Goal: Task Accomplishment & Management: Use online tool/utility

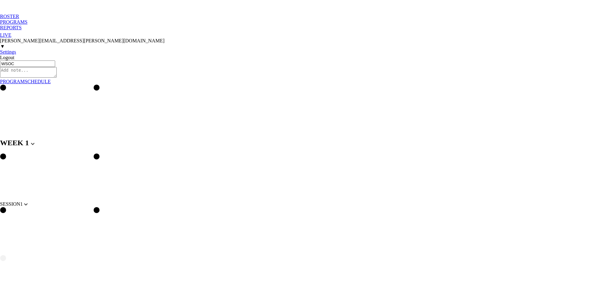
click at [60, 19] on div "PROGRAMS" at bounding box center [295, 22] width 591 height 6
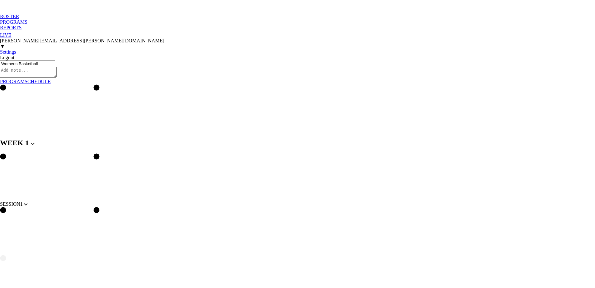
type textarea "x"
type input "Womens Basketball"
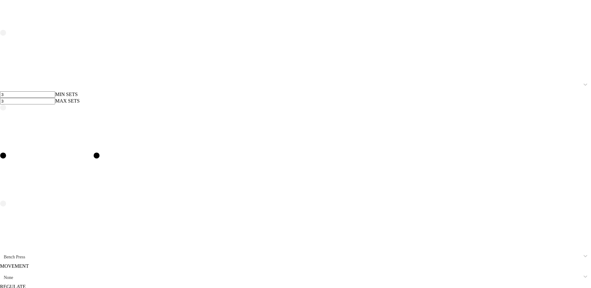
scroll to position [2719, 0]
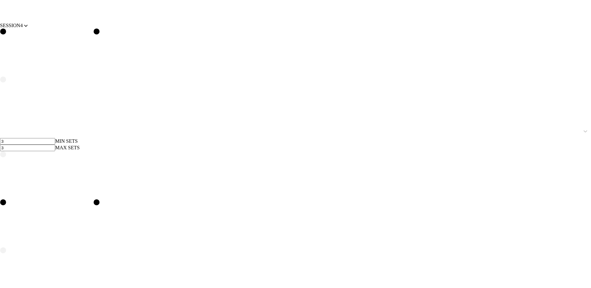
scroll to position [2736, 0]
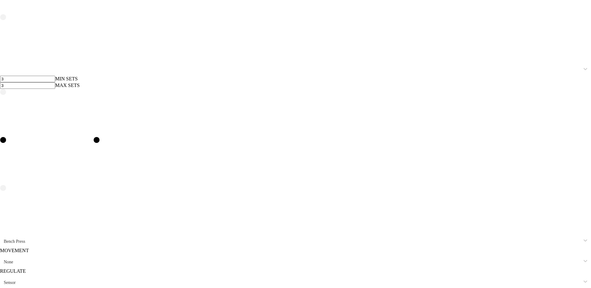
scroll to position [2811, 0]
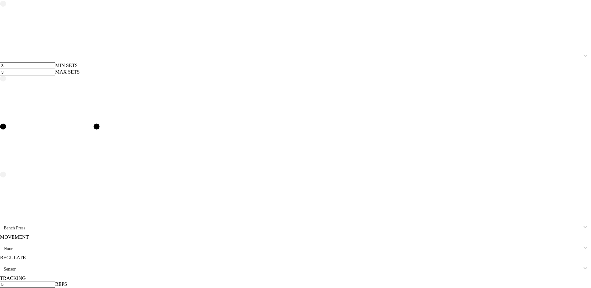
type input "Incline"
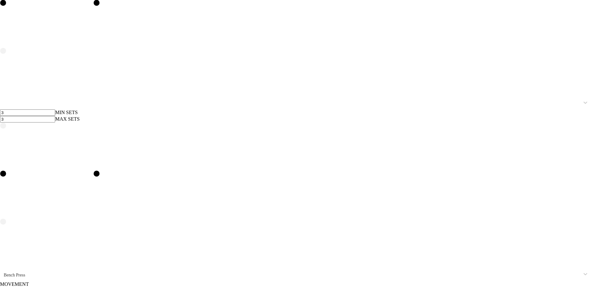
scroll to position [2795, 0]
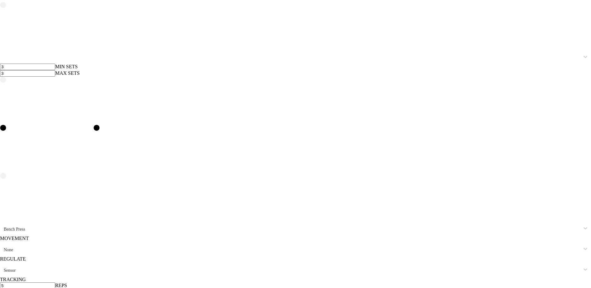
scroll to position [2811, 0]
type input "db b"
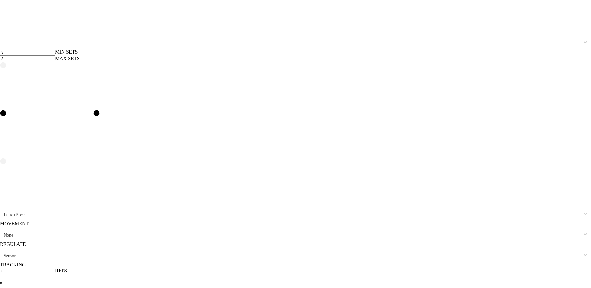
scroll to position [2826, 0]
type input "sing"
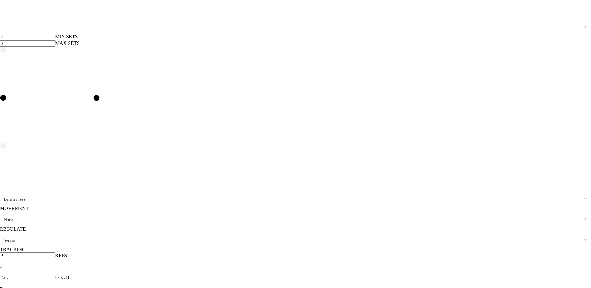
scroll to position [2841, 0]
type input "Lateral Raise"
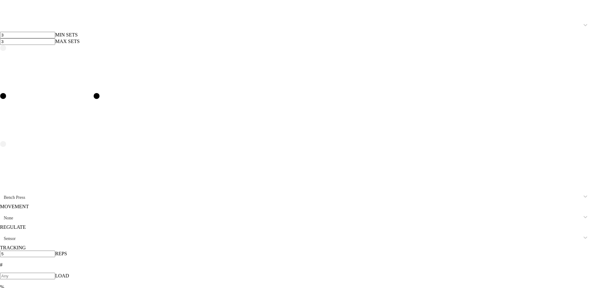
type input "12"
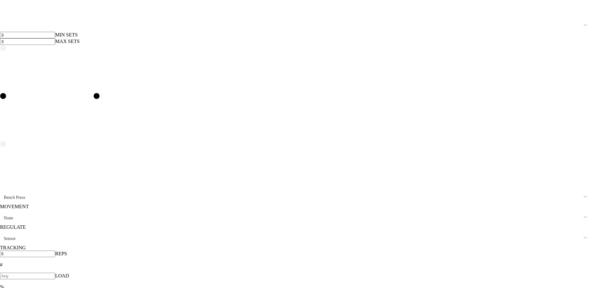
type input "12"
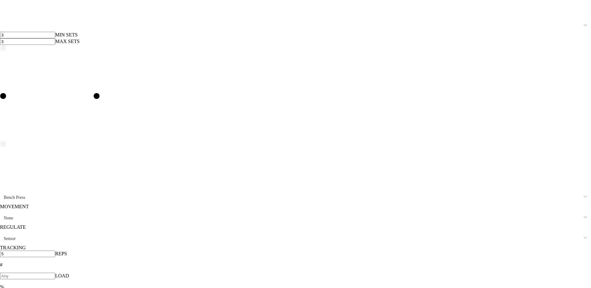
type input "12"
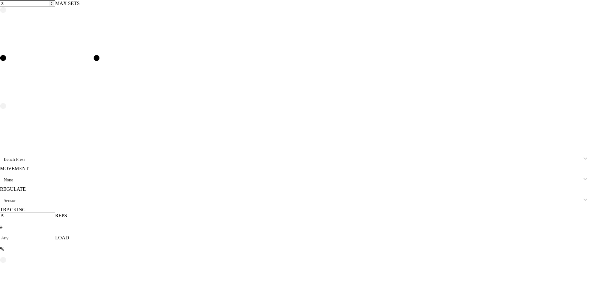
scroll to position [2884, 0]
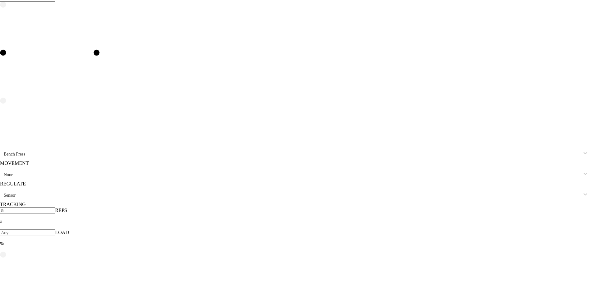
type input "Pause"
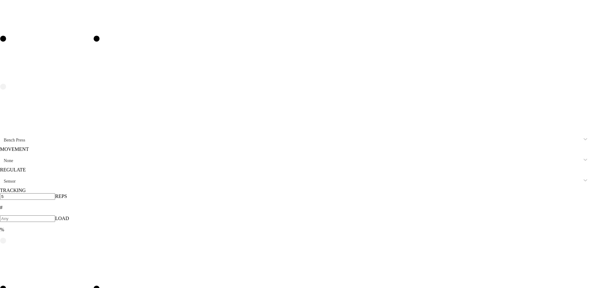
scroll to position [2900, 0]
type input "B"
type input "Snow"
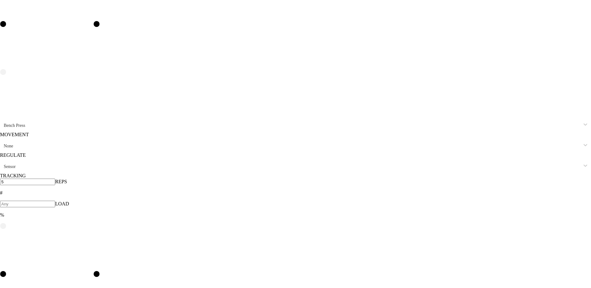
scroll to position [2915, 0]
type input "DB Front Raise"
type input "9"
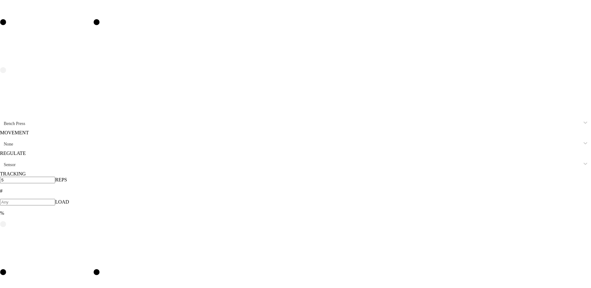
type input "8"
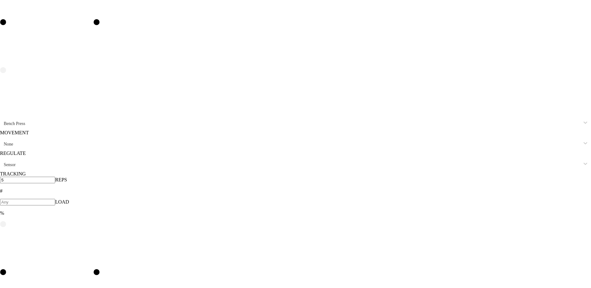
type input "8"
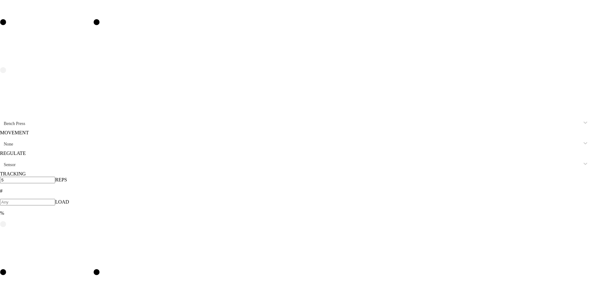
type input "8"
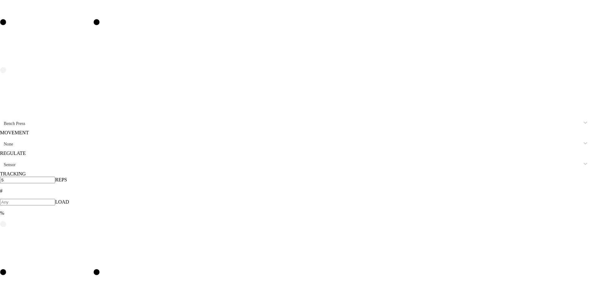
type input "10"
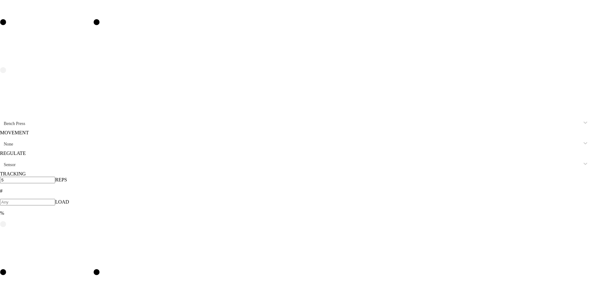
type input "10"
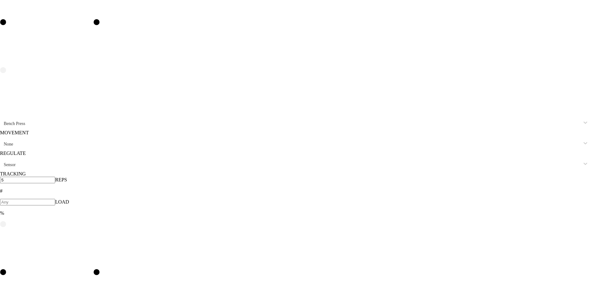
type input "10"
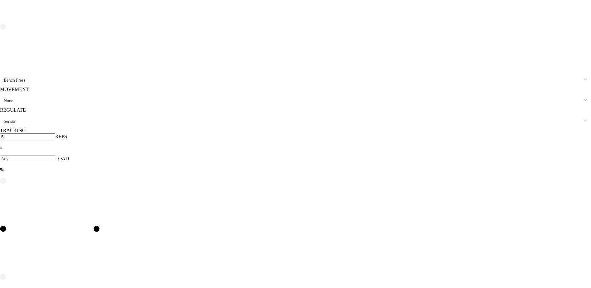
type input "[PERSON_NAME]"
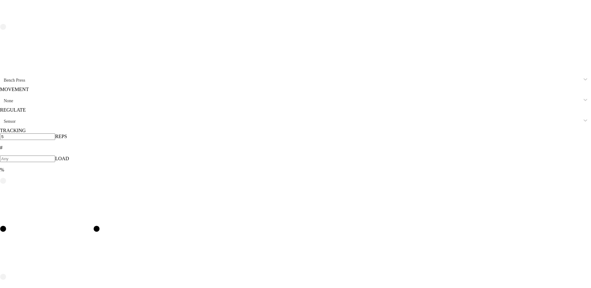
type input "12"
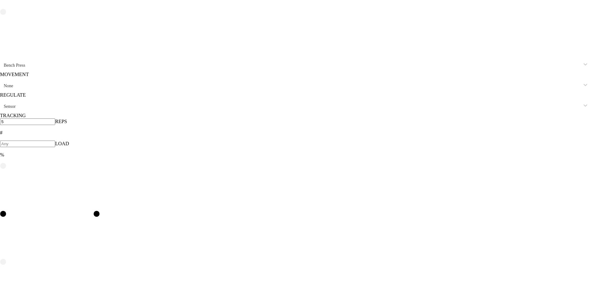
scroll to position [2973, 0]
type input "T"
type input "Skull"
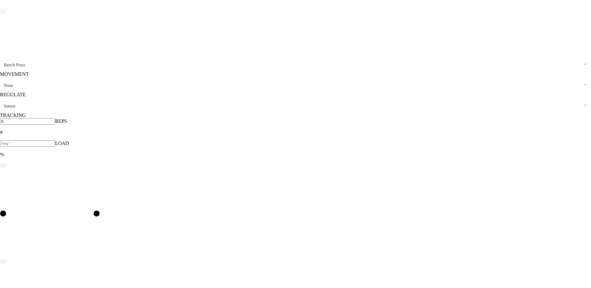
type input "12"
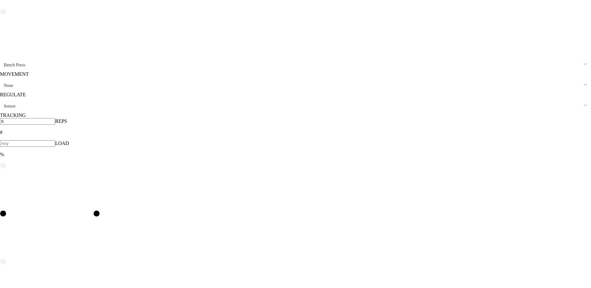
type input "4"
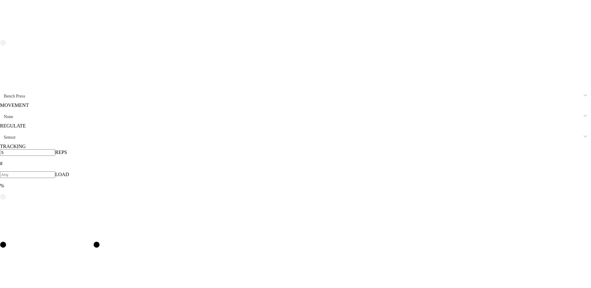
type input "4"
type input "5"
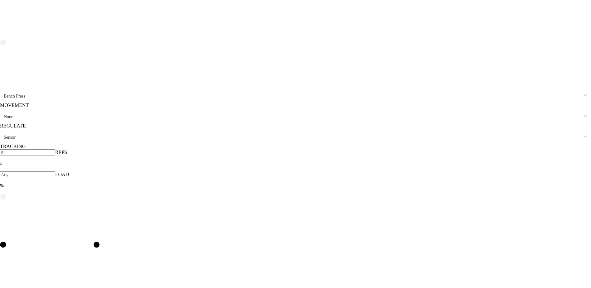
type input "5"
type input "4"
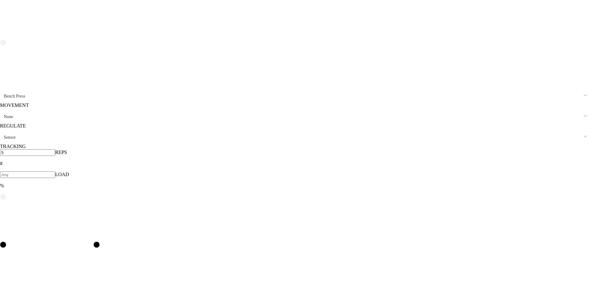
type input "4"
type input "3"
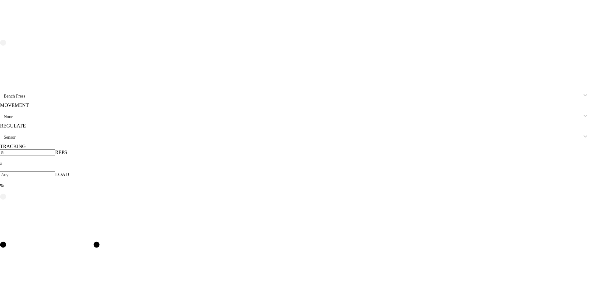
type input "3"
type input "5"
